Goal: Find specific page/section: Find specific page/section

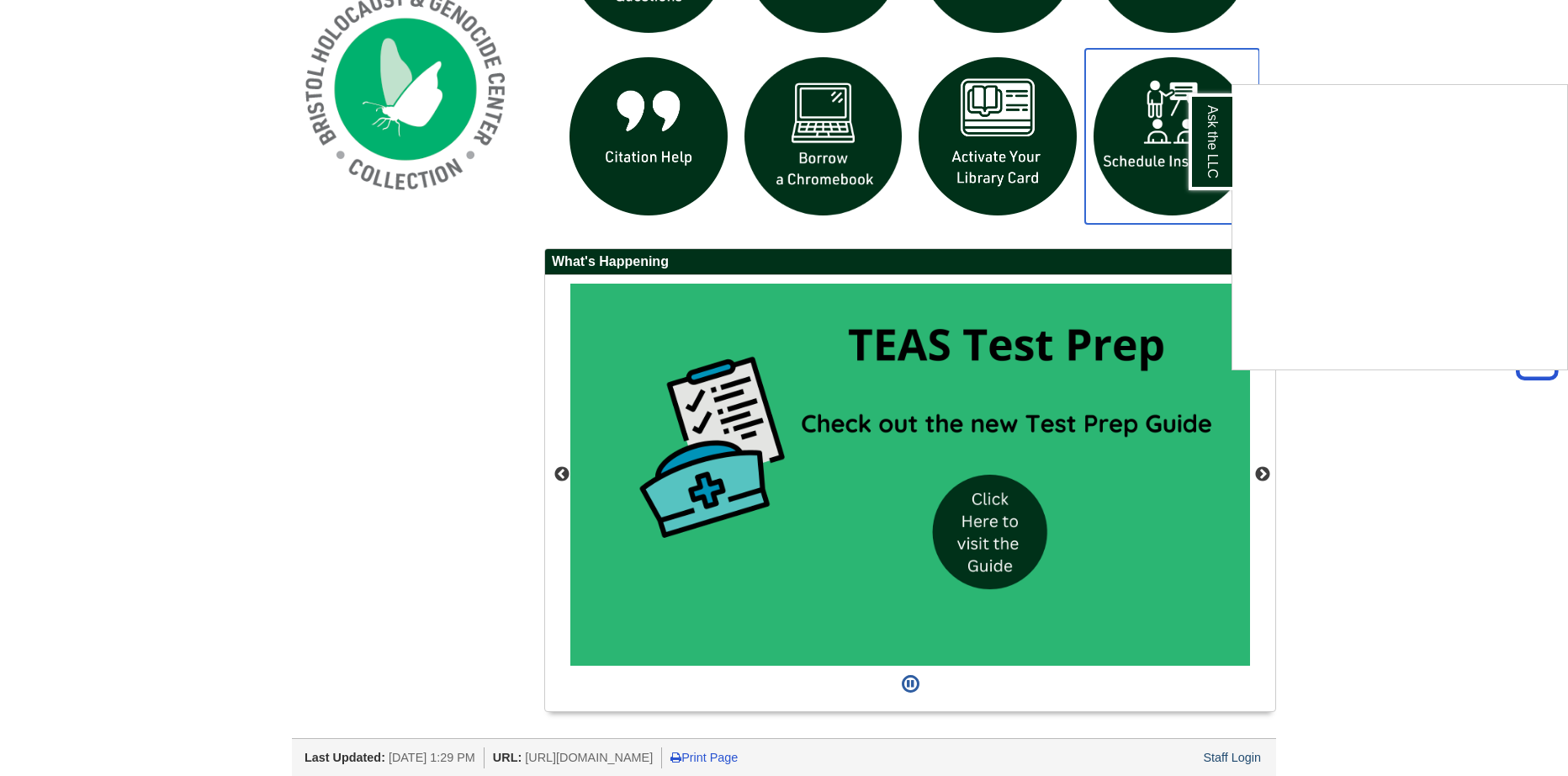
scroll to position [1370, 0]
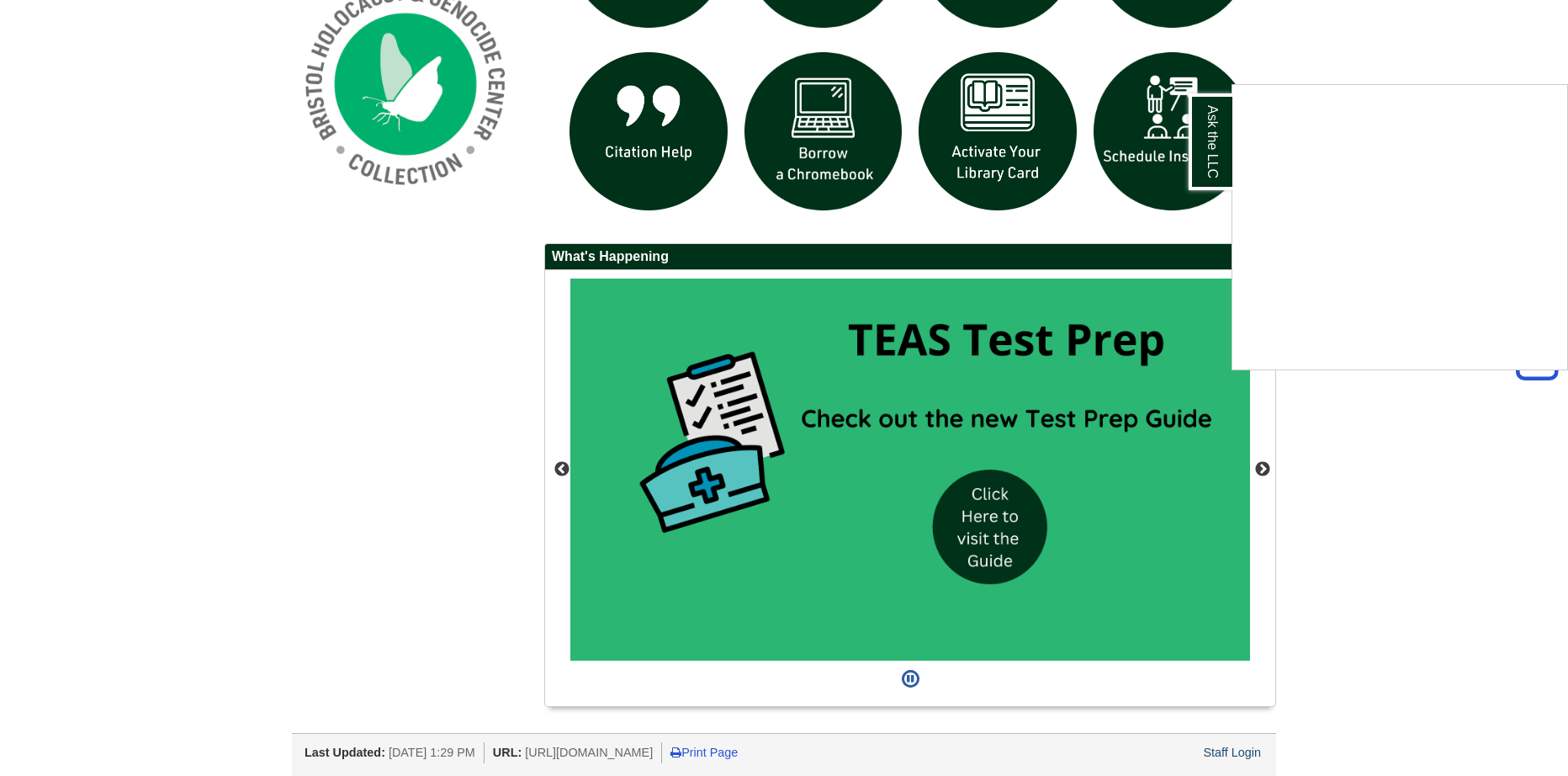
click at [1252, 745] on div "Ask the LLC" at bounding box center [784, 388] width 1568 height 776
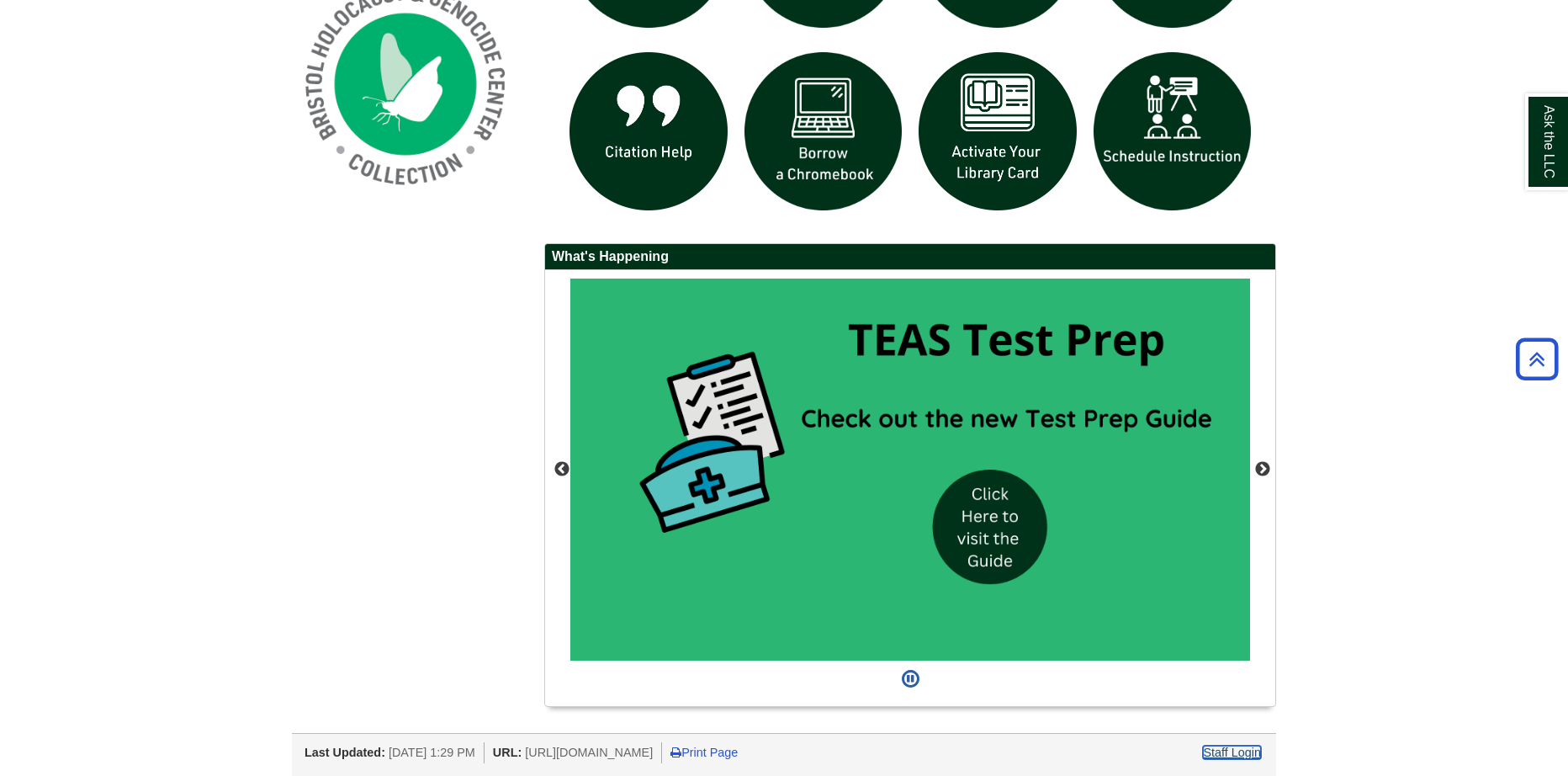
click at [1250, 745] on link "Staff Login" at bounding box center [1232, 752] width 58 height 14
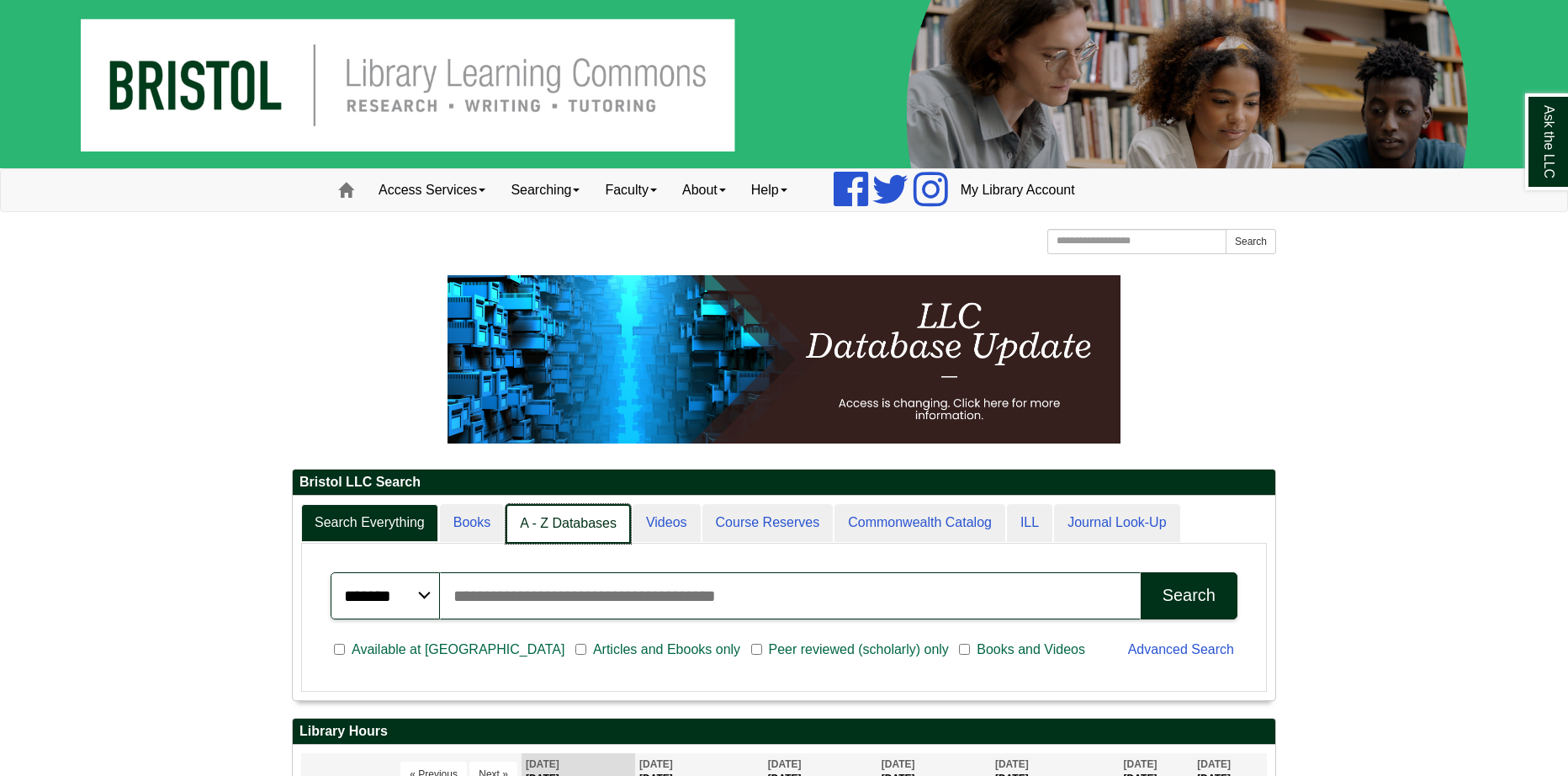
scroll to position [9, 9]
click at [572, 524] on link "A - Z Databases" at bounding box center [568, 524] width 125 height 39
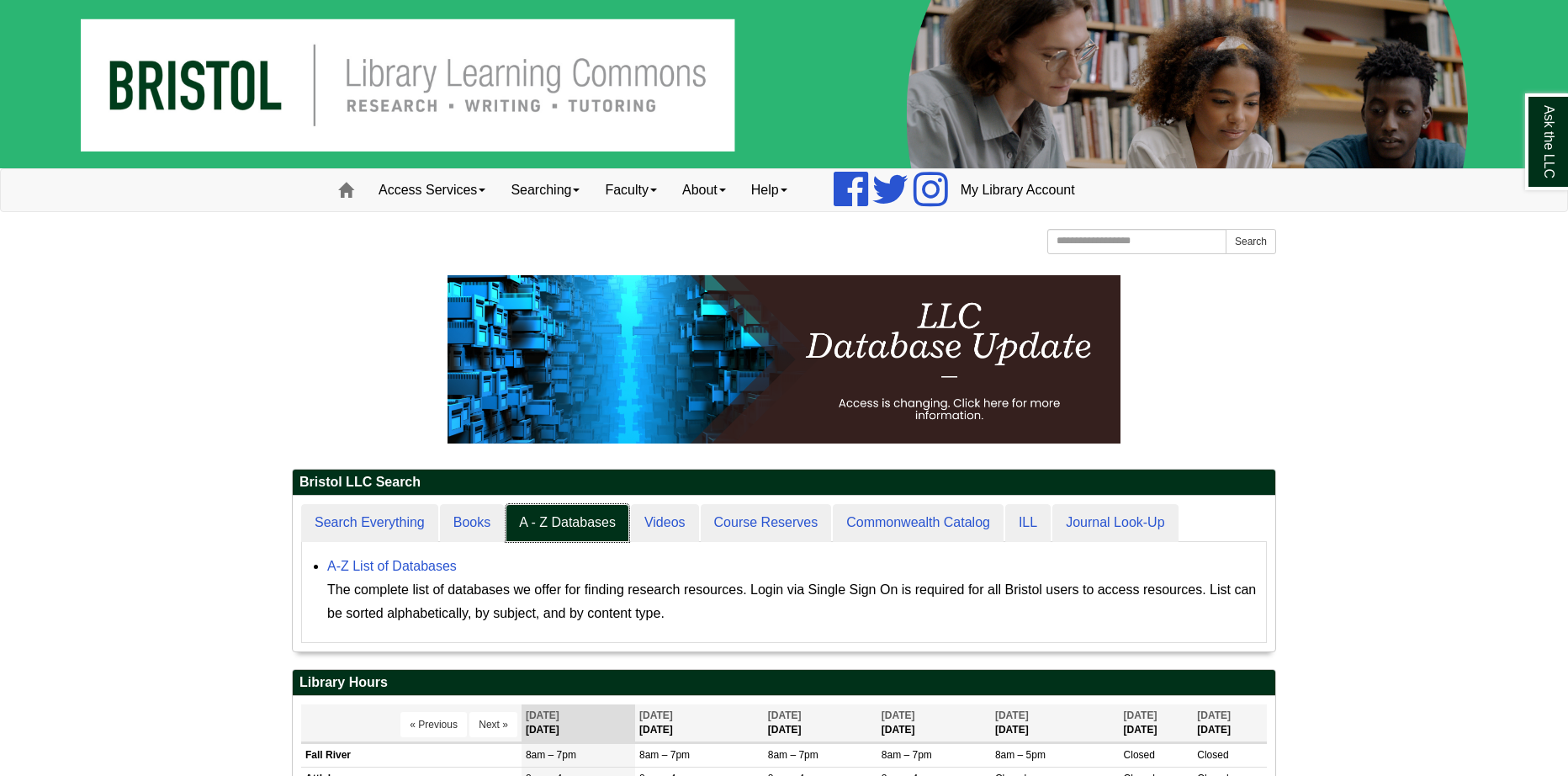
scroll to position [155, 983]
click at [419, 560] on link "A-Z List of Databases" at bounding box center [391, 566] width 130 height 15
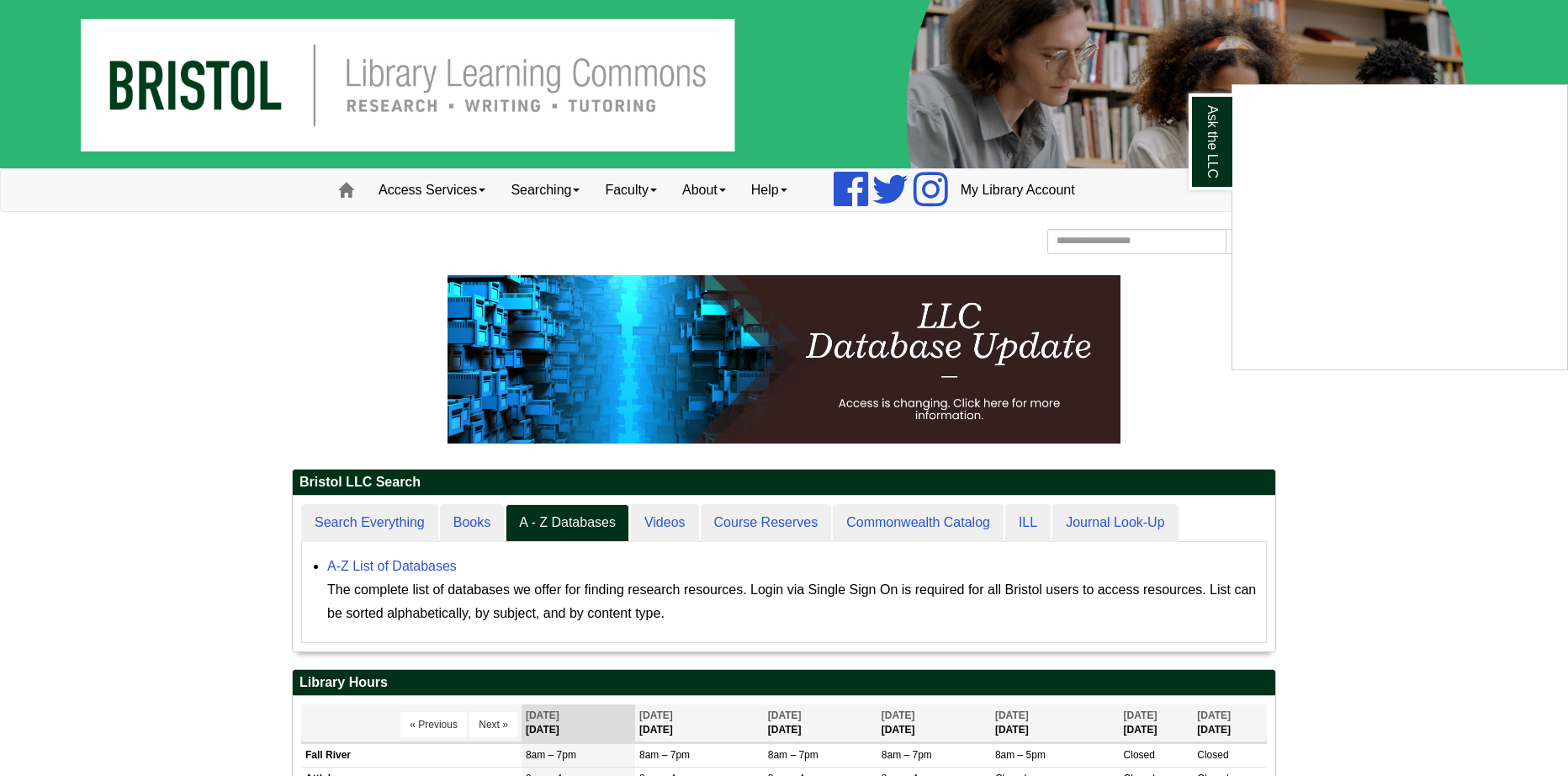
click at [664, 517] on div "Ask the LLC" at bounding box center [784, 388] width 1568 height 776
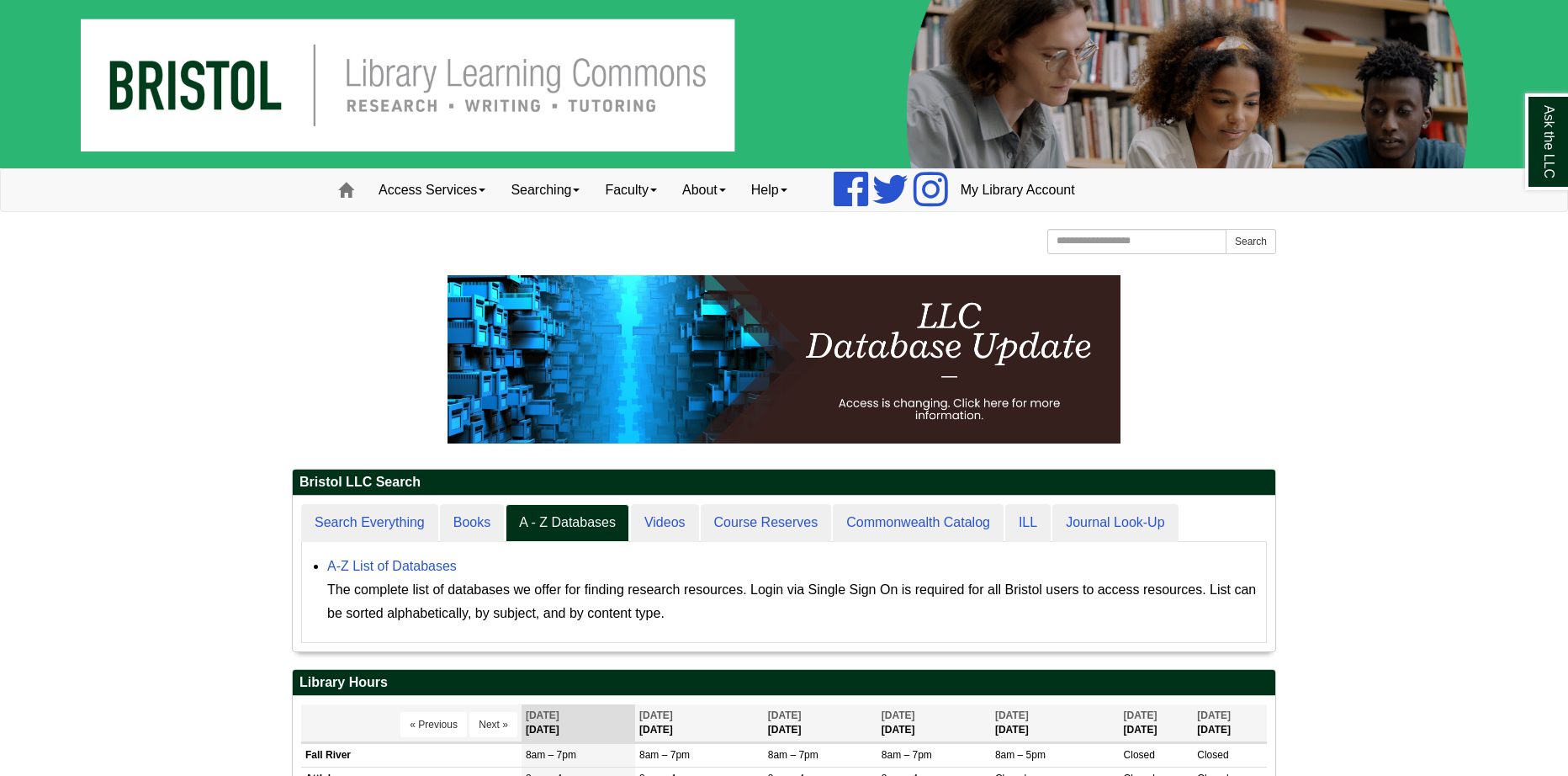
scroll to position [157, 983]
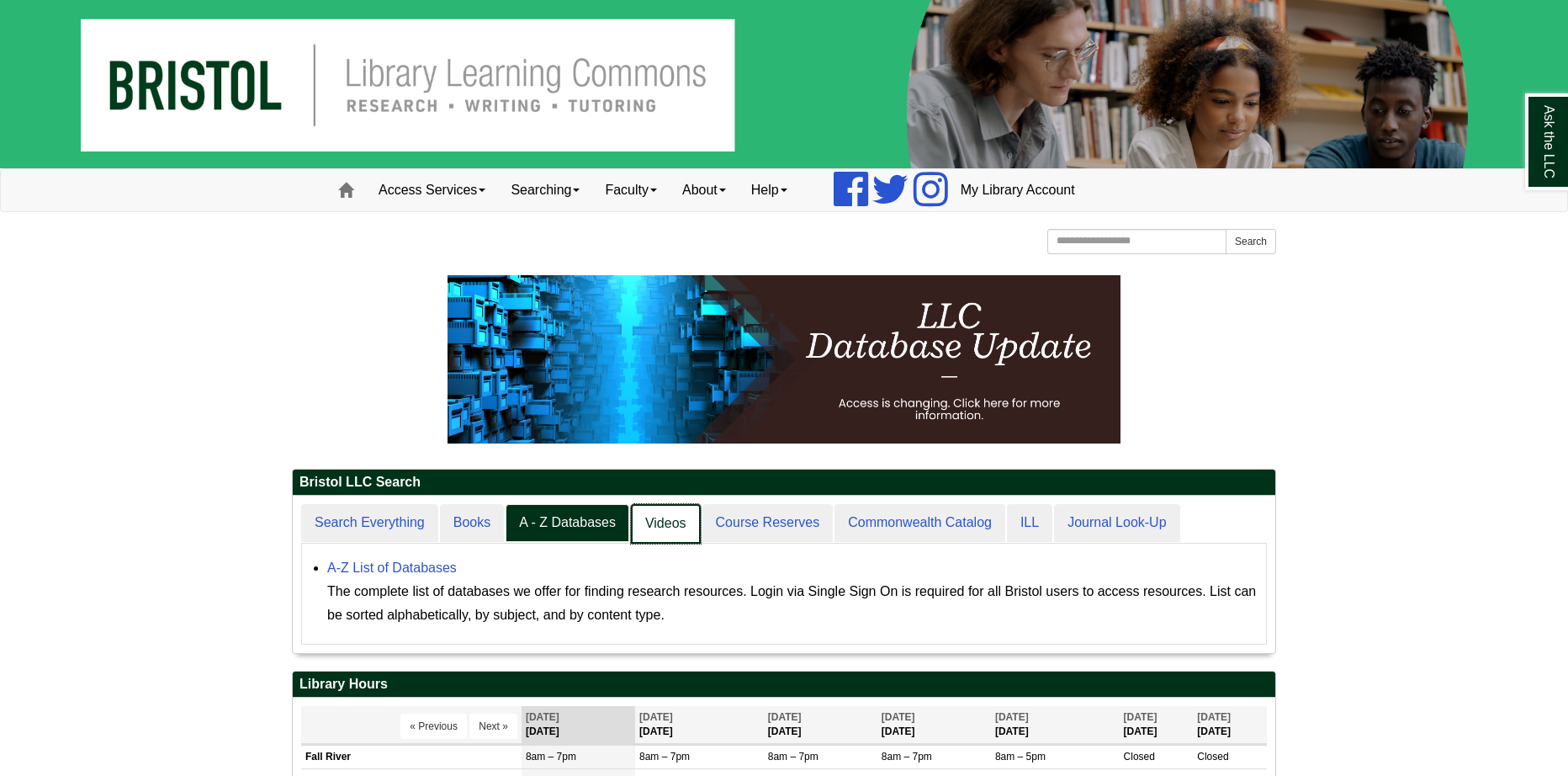
click at [664, 523] on link "Videos" at bounding box center [665, 524] width 70 height 39
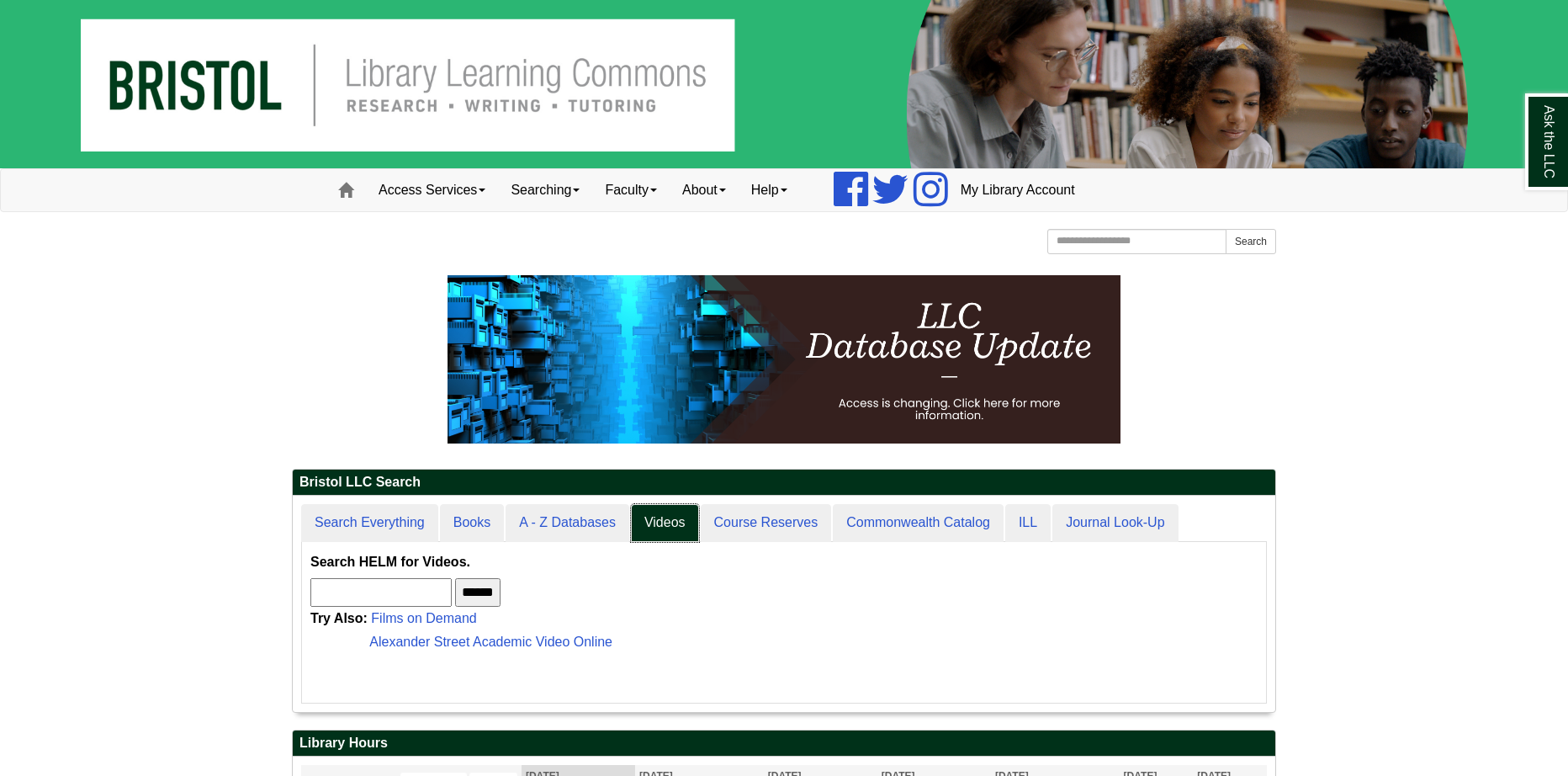
scroll to position [216, 983]
